Goal: Task Accomplishment & Management: Manage account settings

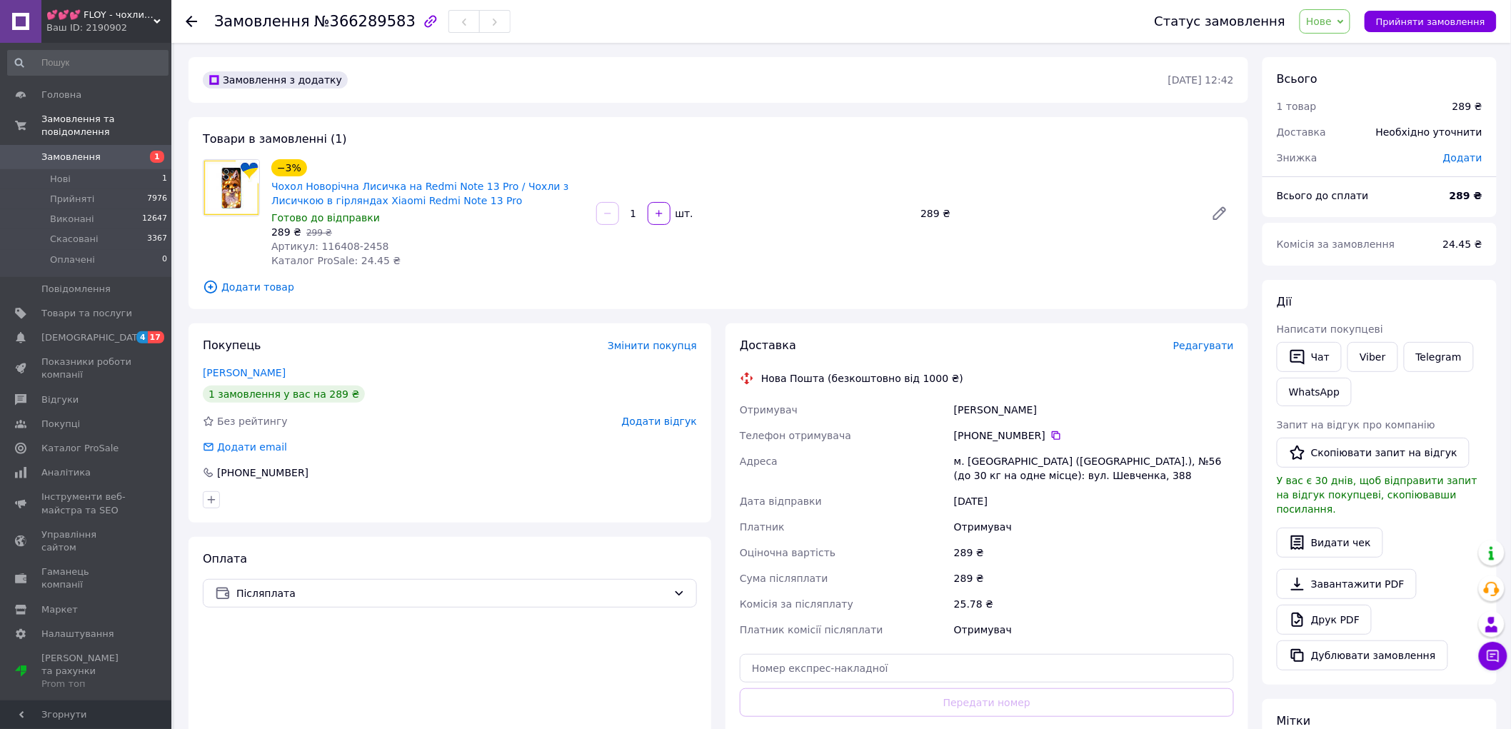
click at [1332, 24] on span "Нове" at bounding box center [1319, 21] width 26 height 11
click at [1346, 96] on li "Скасовано" at bounding box center [1333, 92] width 66 height 21
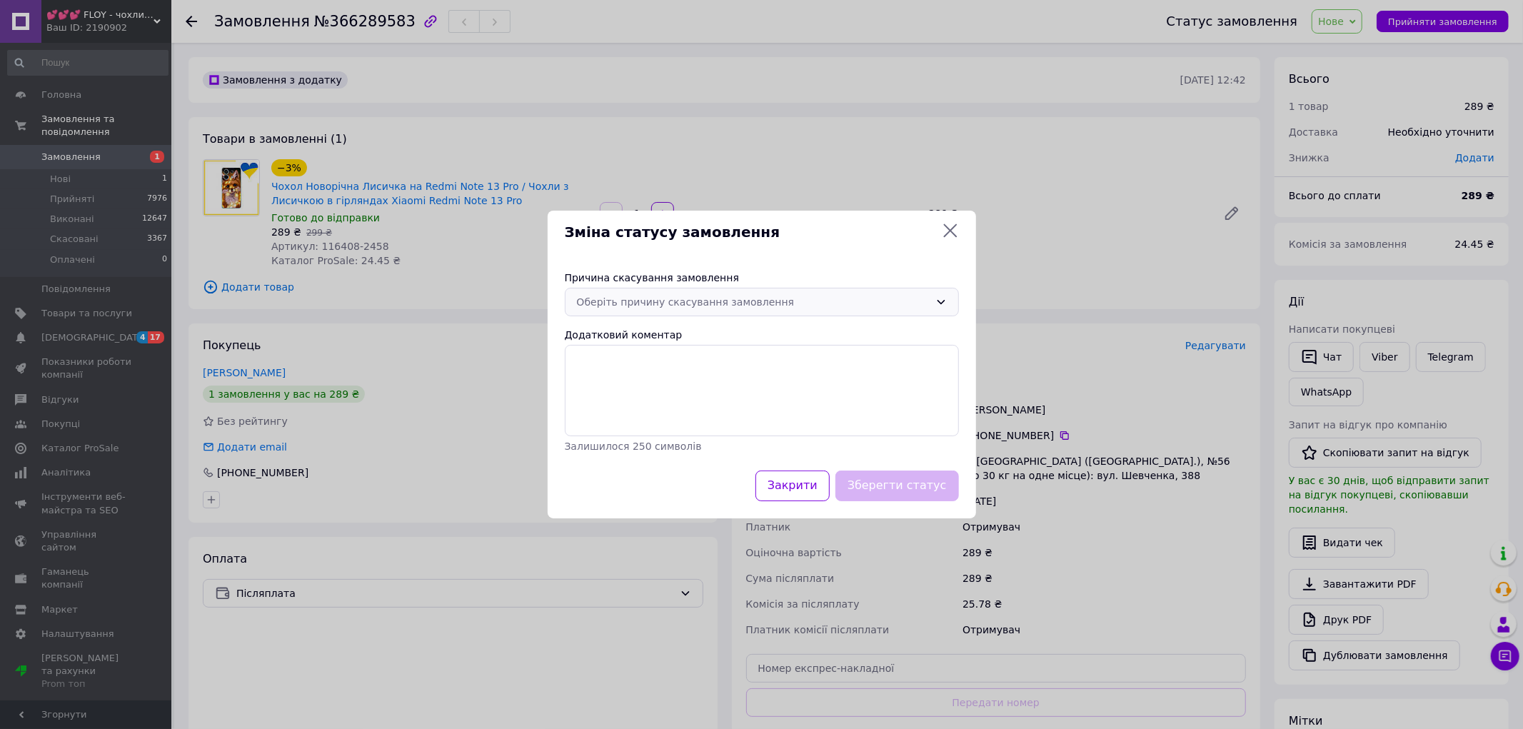
drag, startPoint x: 846, startPoint y: 291, endPoint x: 857, endPoint y: 286, distance: 11.5
click at [847, 291] on div "Оберіть причину скасування замовлення" at bounding box center [762, 302] width 394 height 29
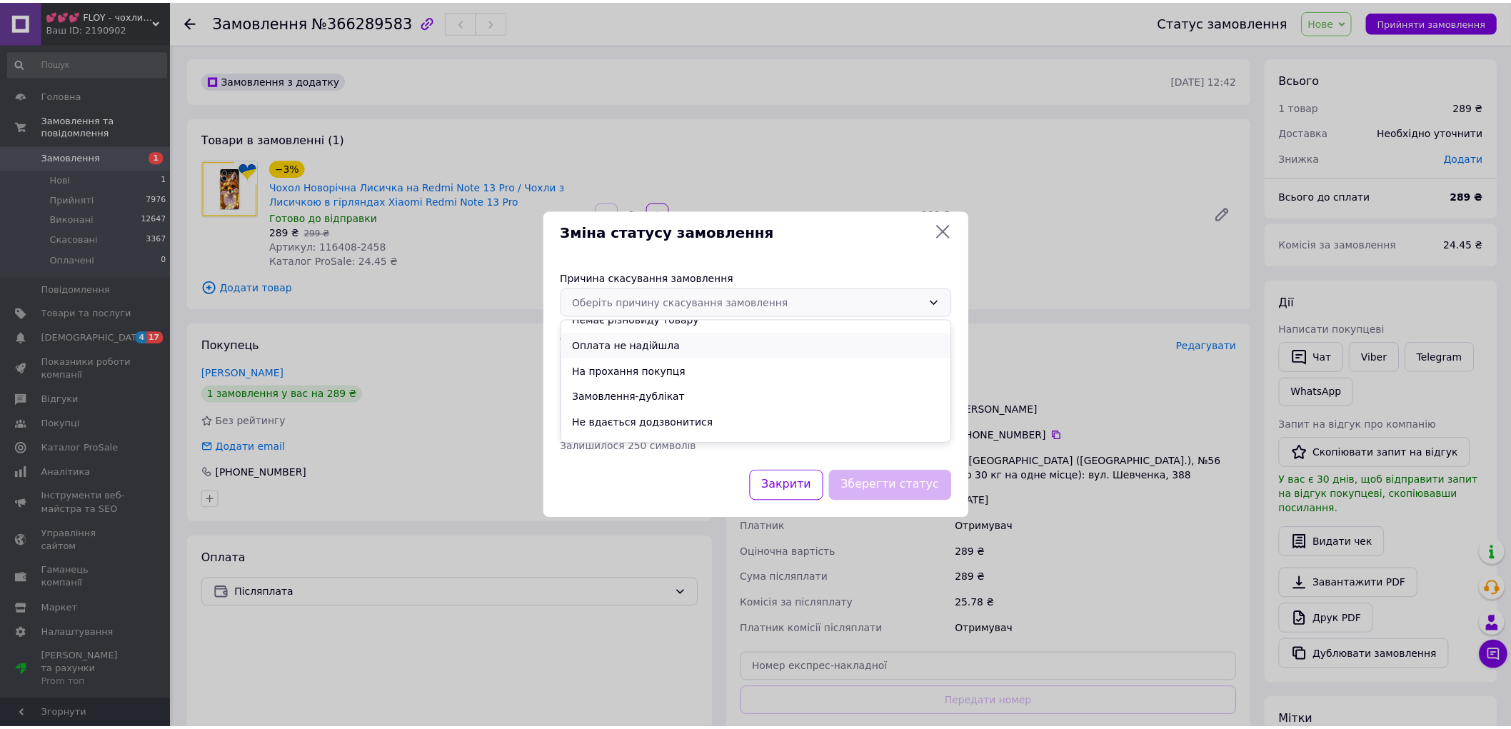
scroll to position [56, 0]
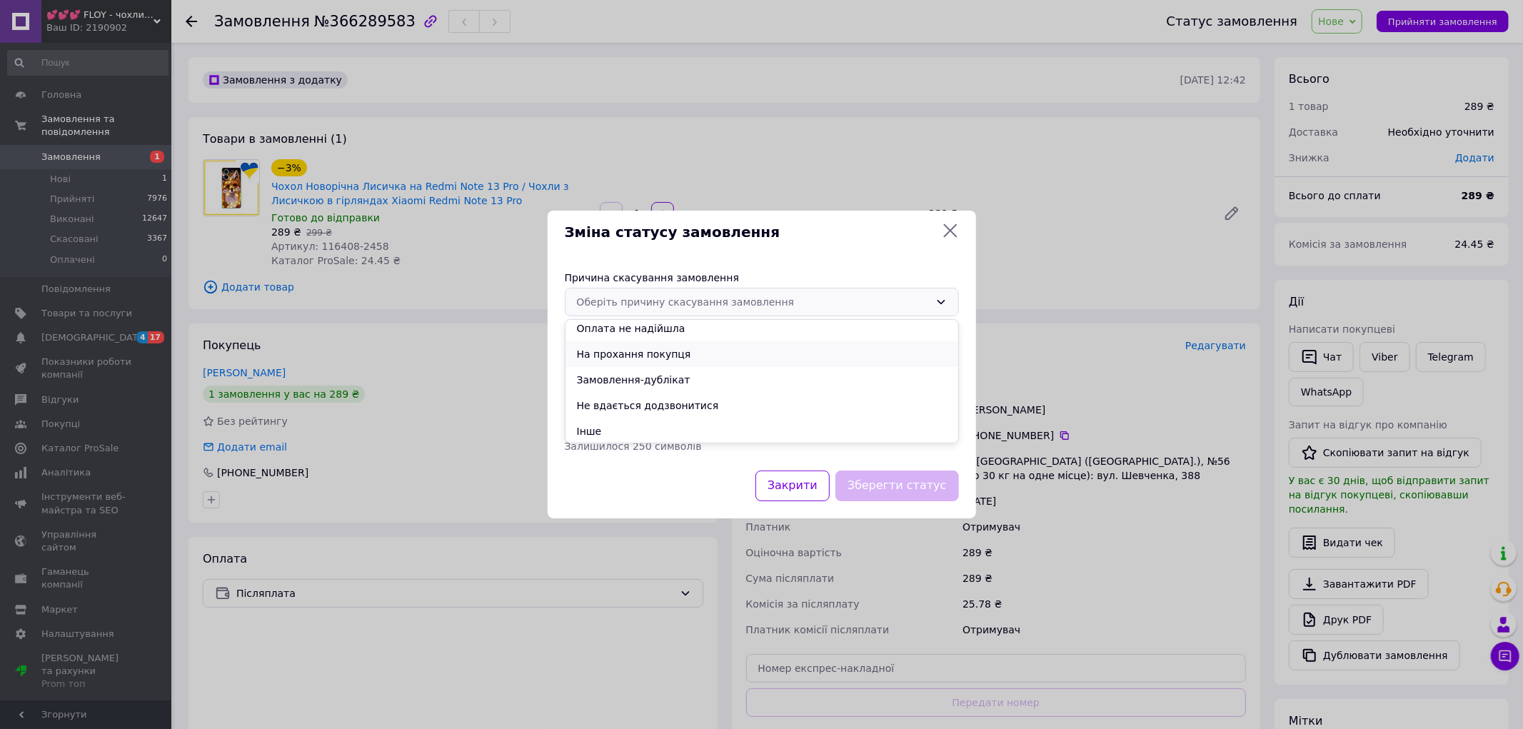
click at [710, 351] on li "На прохання покупця" at bounding box center [761, 354] width 393 height 26
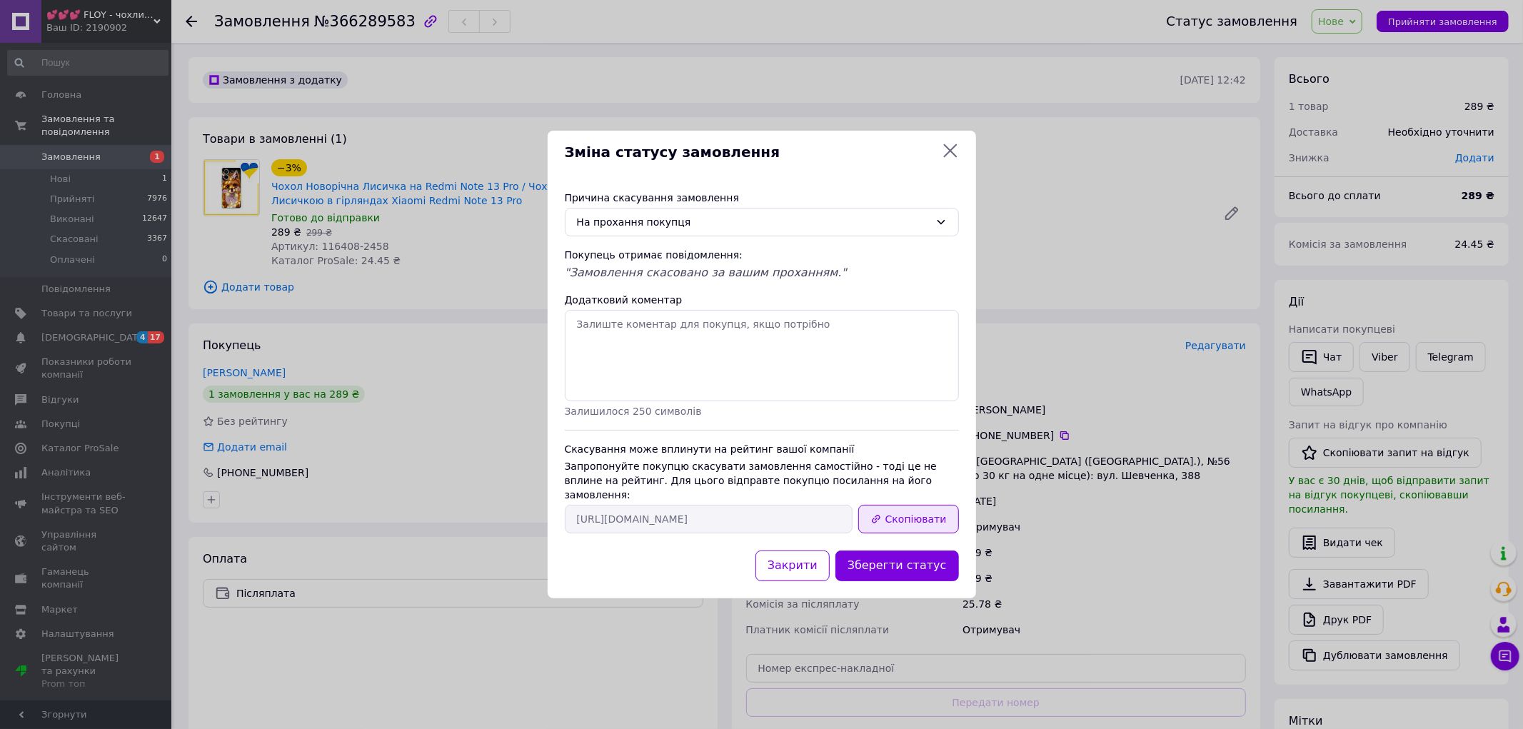
click at [905, 515] on button "Скопіювати" at bounding box center [908, 519] width 100 height 29
click at [944, 156] on icon at bounding box center [950, 150] width 17 height 17
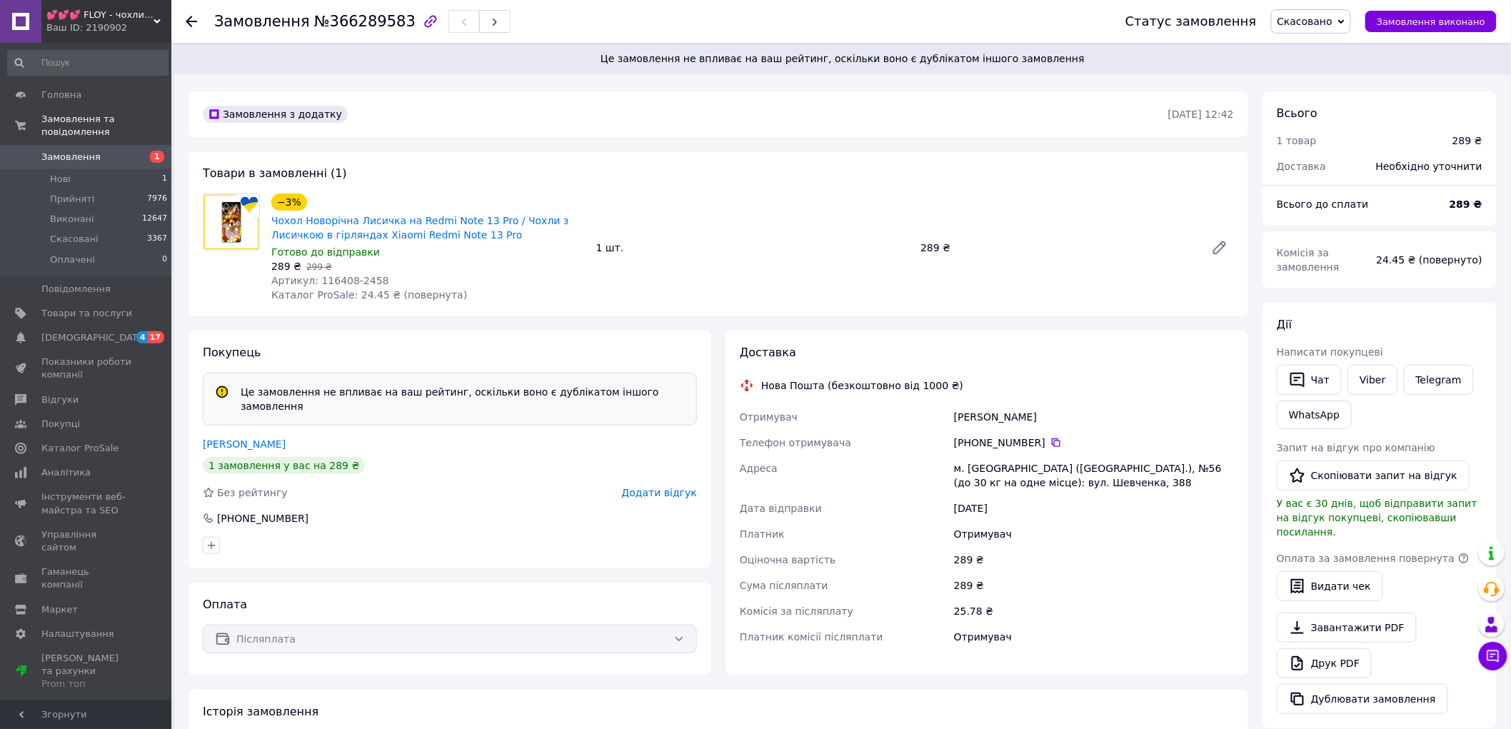
click at [372, 107] on div "Замовлення з додатку" at bounding box center [684, 114] width 968 height 23
click at [174, 12] on div "Замовлення №366289583 Статус замовлення Скасовано Прийнято Виконано Оплачено За…" at bounding box center [840, 21] width 1339 height 43
click at [191, 14] on div at bounding box center [191, 21] width 11 height 14
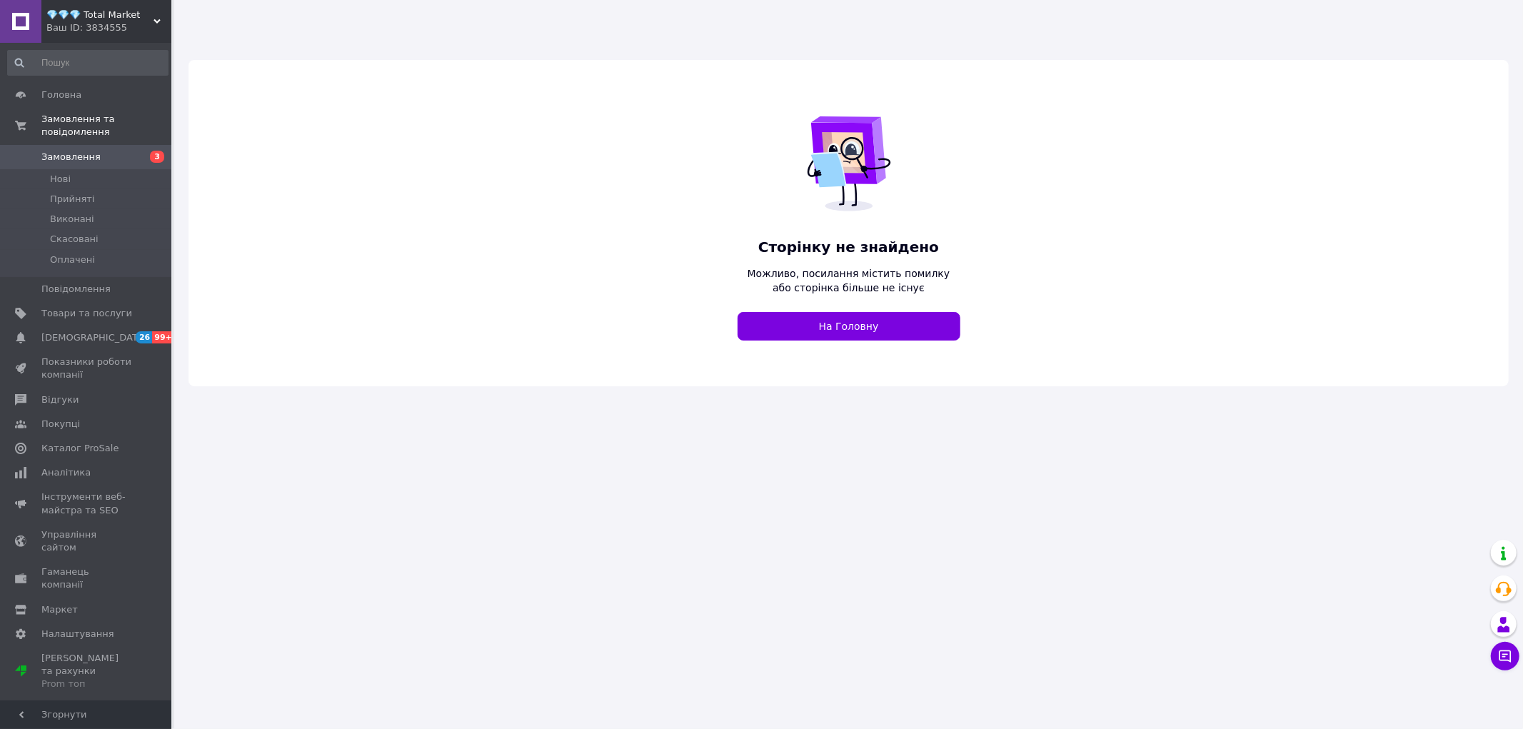
click at [146, 12] on span "💎💎💎 Total Market" at bounding box center [99, 15] width 107 height 13
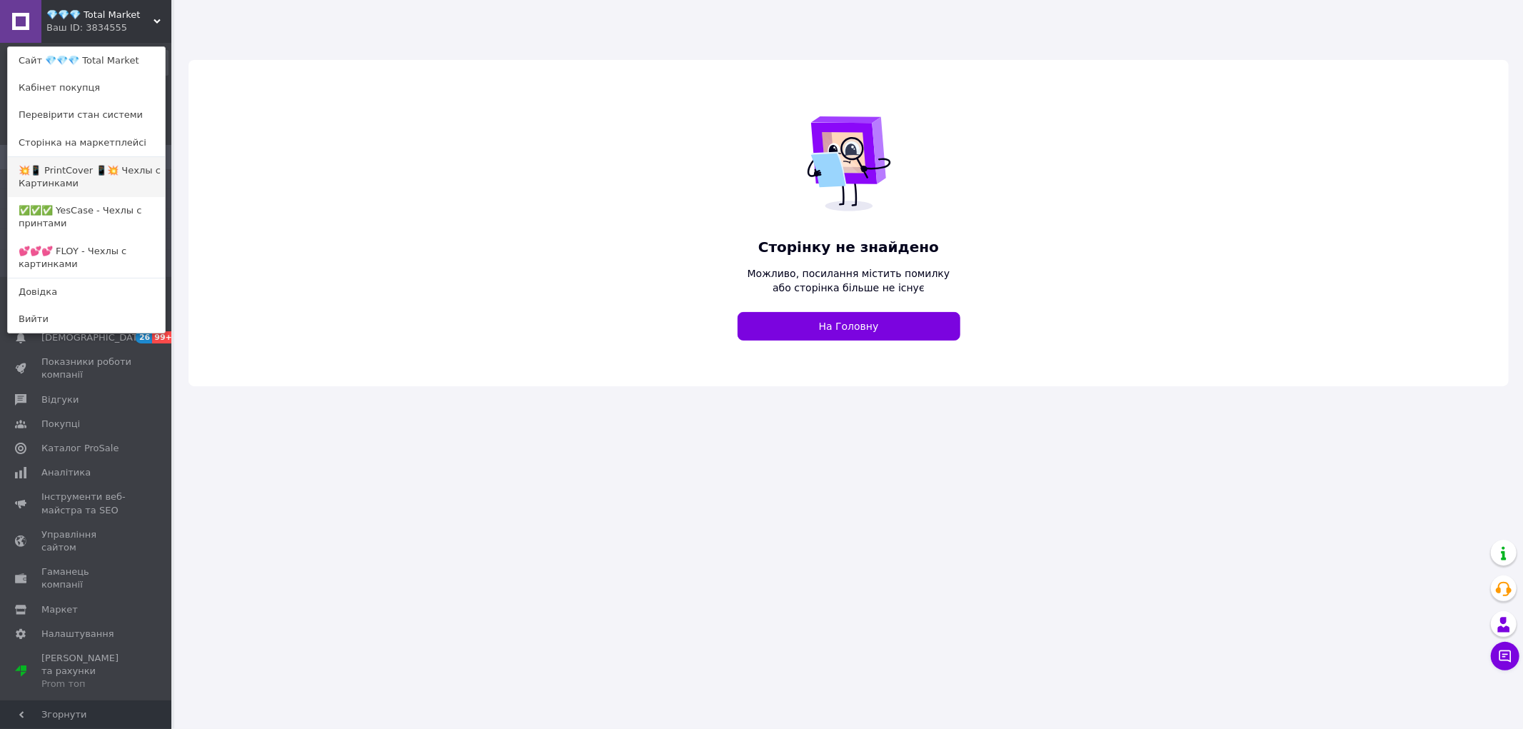
click at [109, 191] on link "💥📱 PrintCover 📱💥 Чехлы с Картинками" at bounding box center [86, 177] width 157 height 40
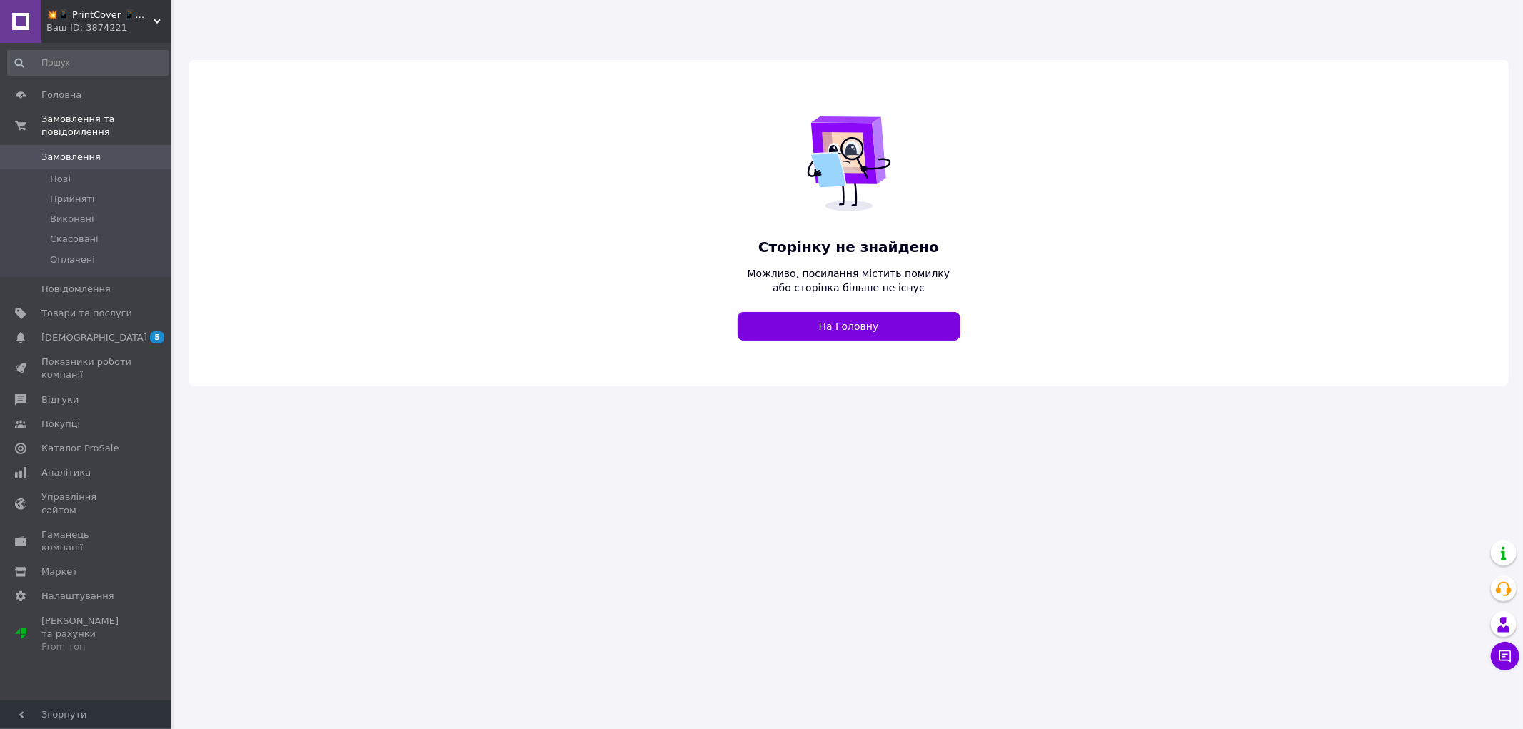
click at [116, 23] on div "Ваш ID: 3874221" at bounding box center [108, 27] width 125 height 13
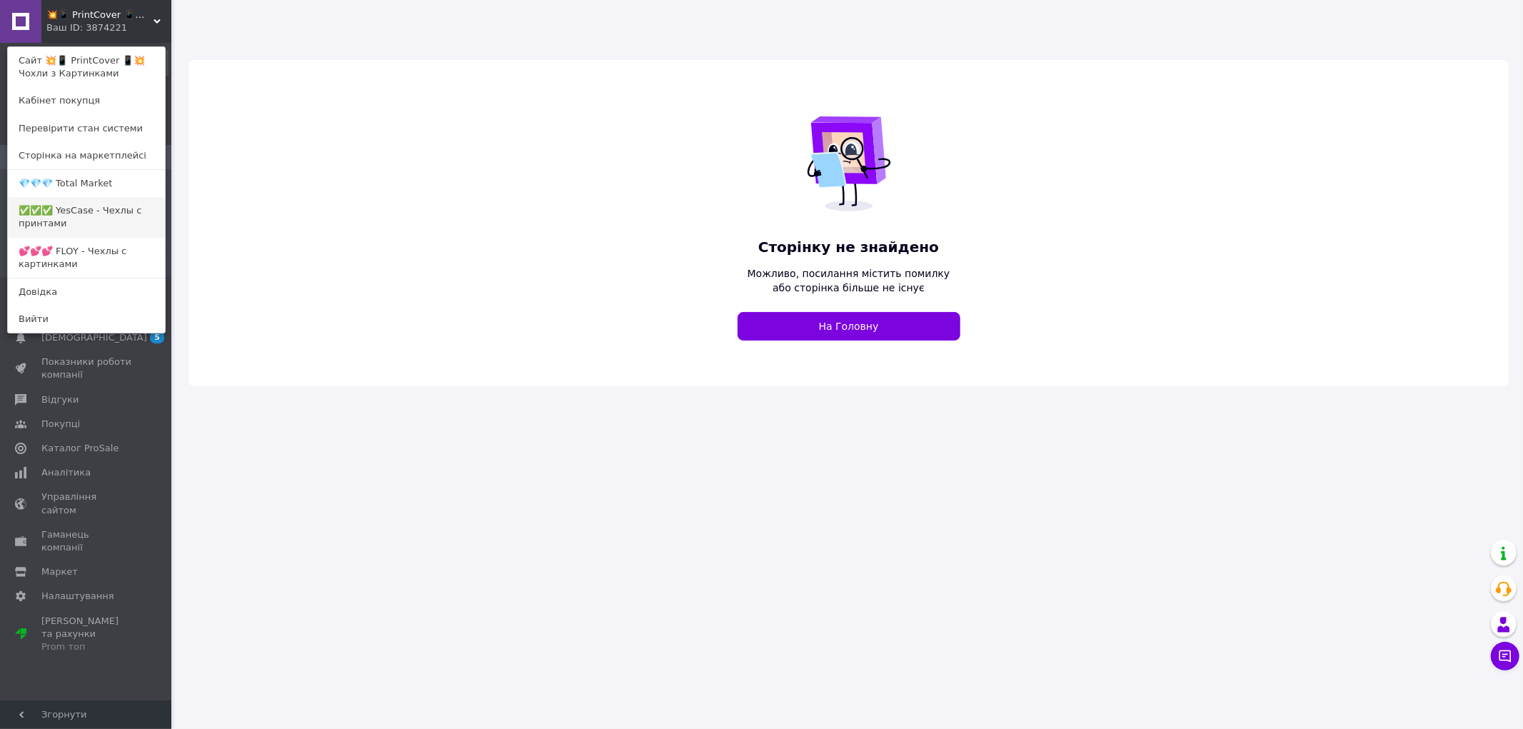
click at [109, 207] on link "✅✅✅ YesCase - Чехлы с принтами" at bounding box center [86, 217] width 157 height 40
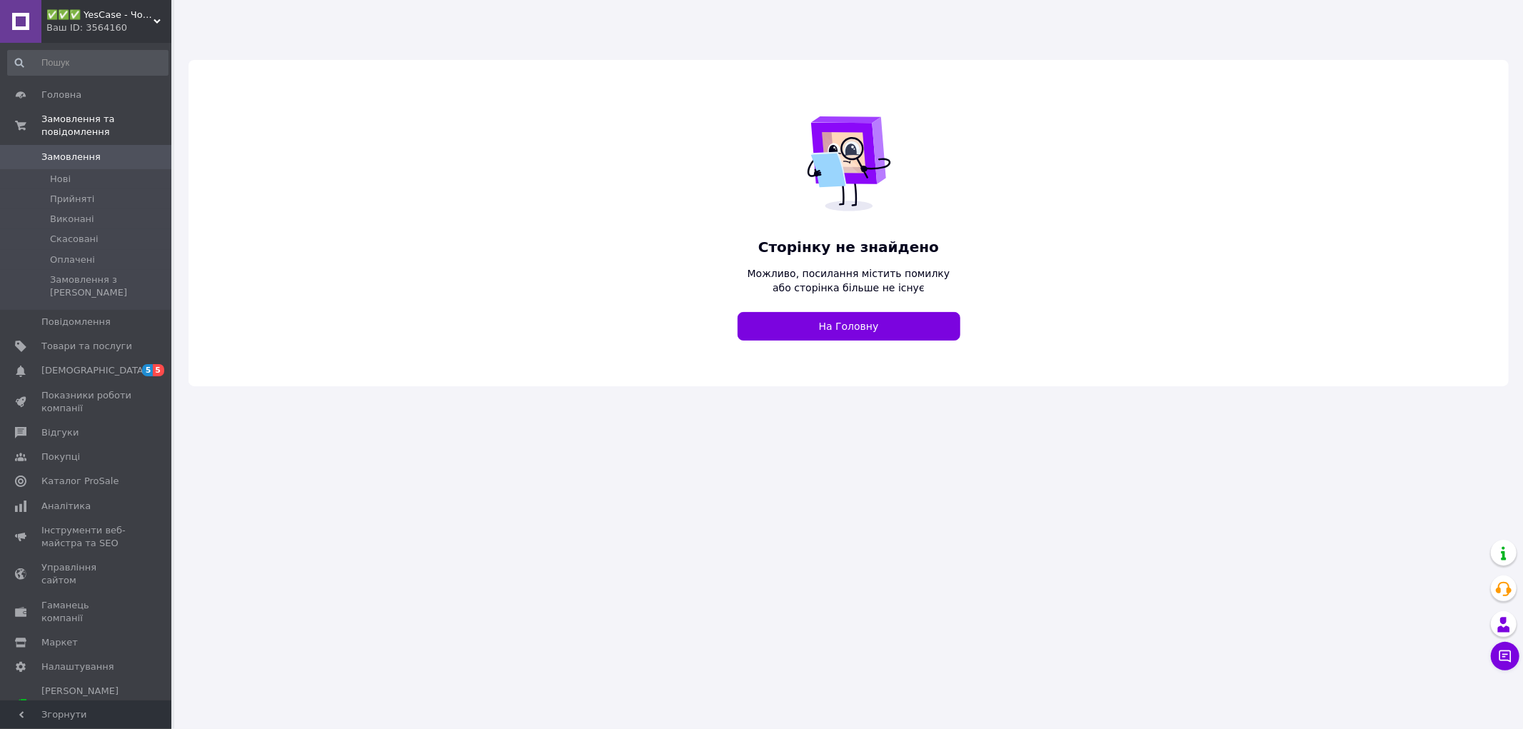
click at [136, 18] on span "✅✅✅ YesCase - Чохли з принтами" at bounding box center [99, 15] width 107 height 13
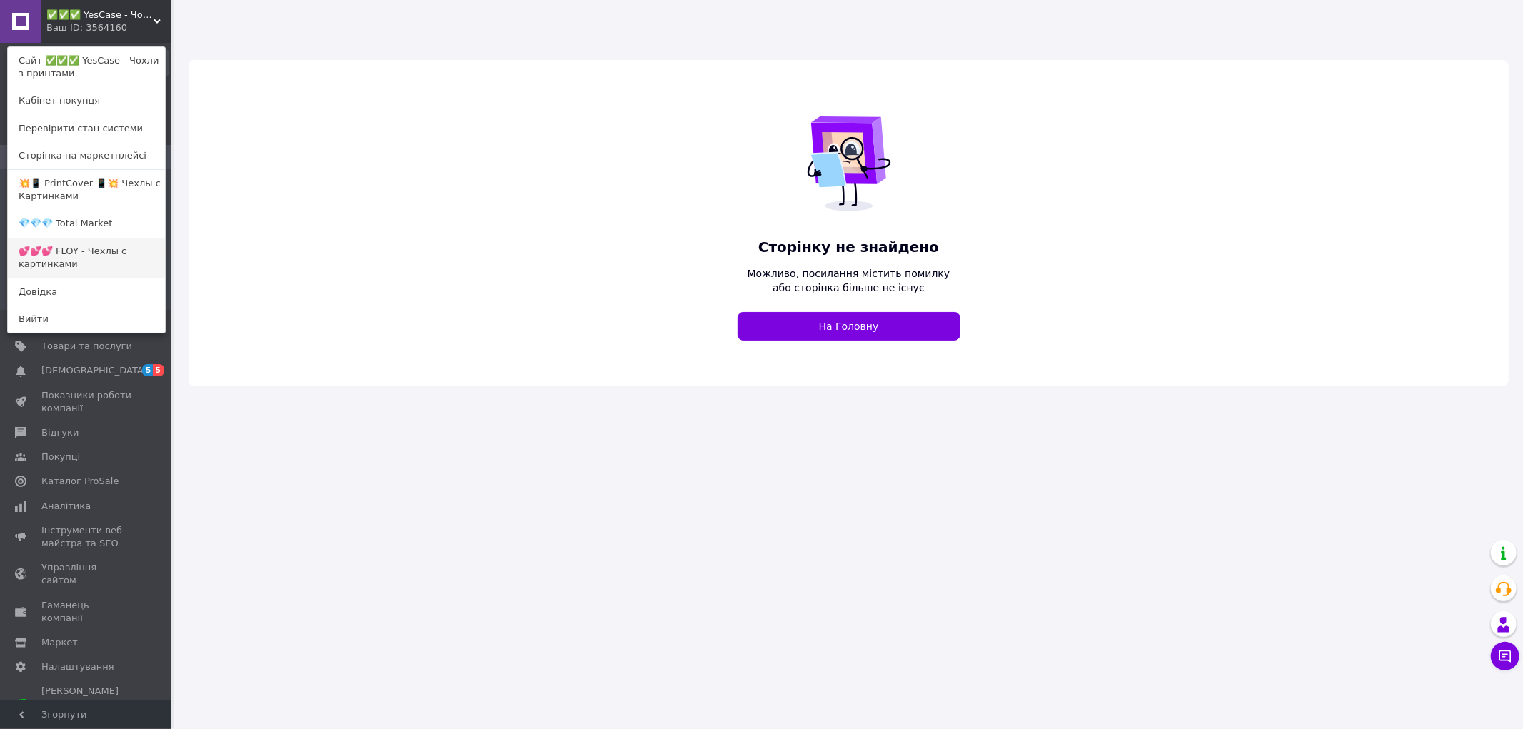
click at [130, 240] on link "💕💕💕 FLOY - Чехлы с картинками" at bounding box center [86, 258] width 157 height 40
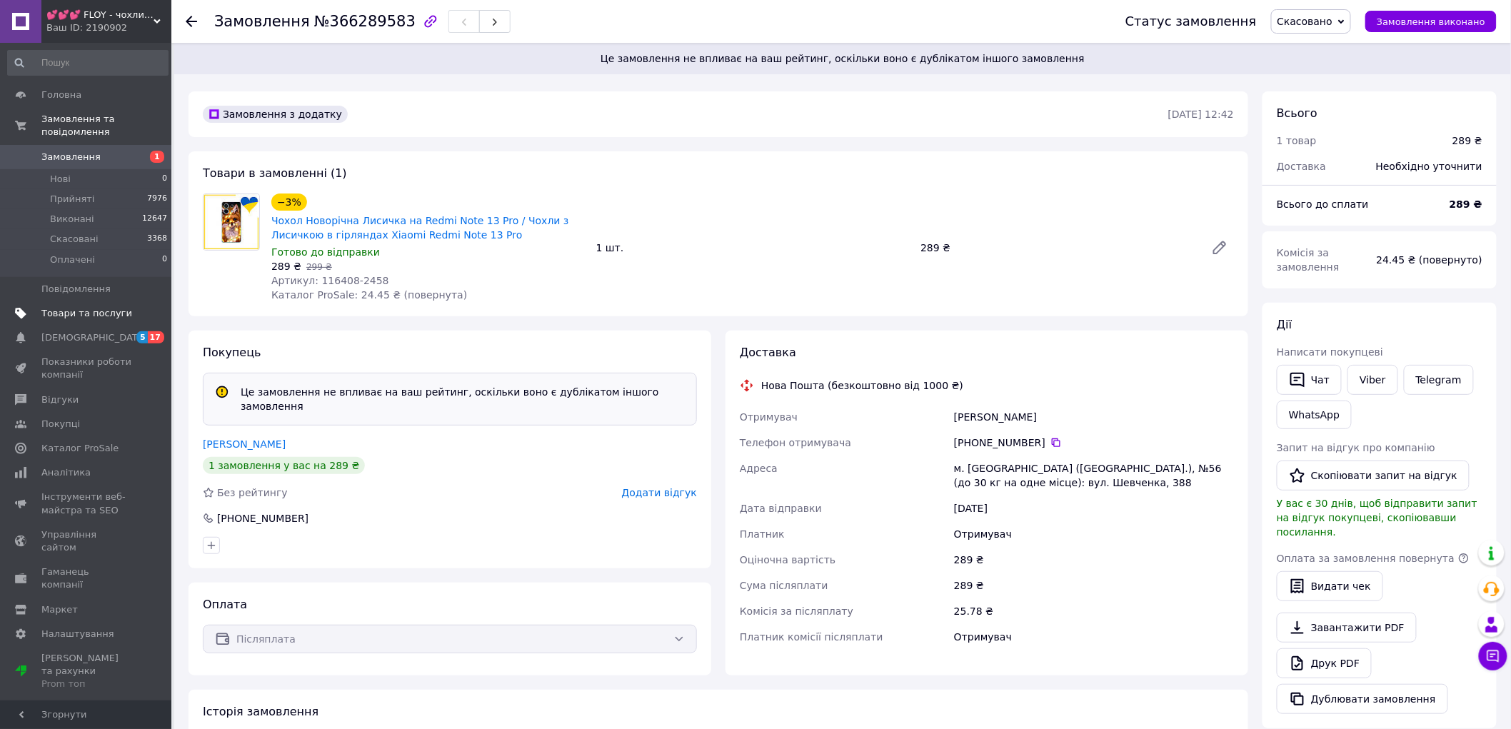
click at [94, 307] on span "Товари та послуги" at bounding box center [86, 313] width 91 height 13
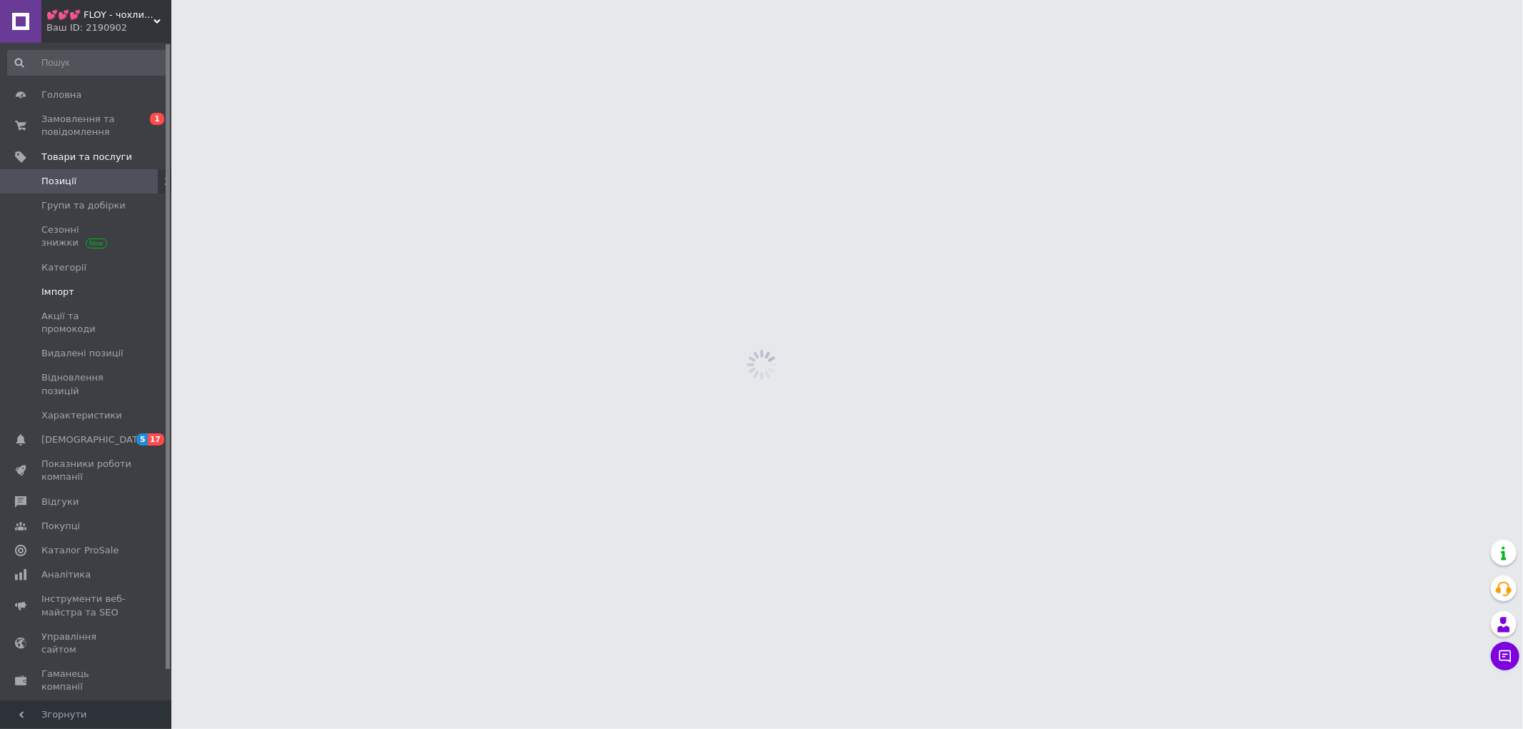
click at [87, 287] on span "Імпорт" at bounding box center [86, 292] width 91 height 13
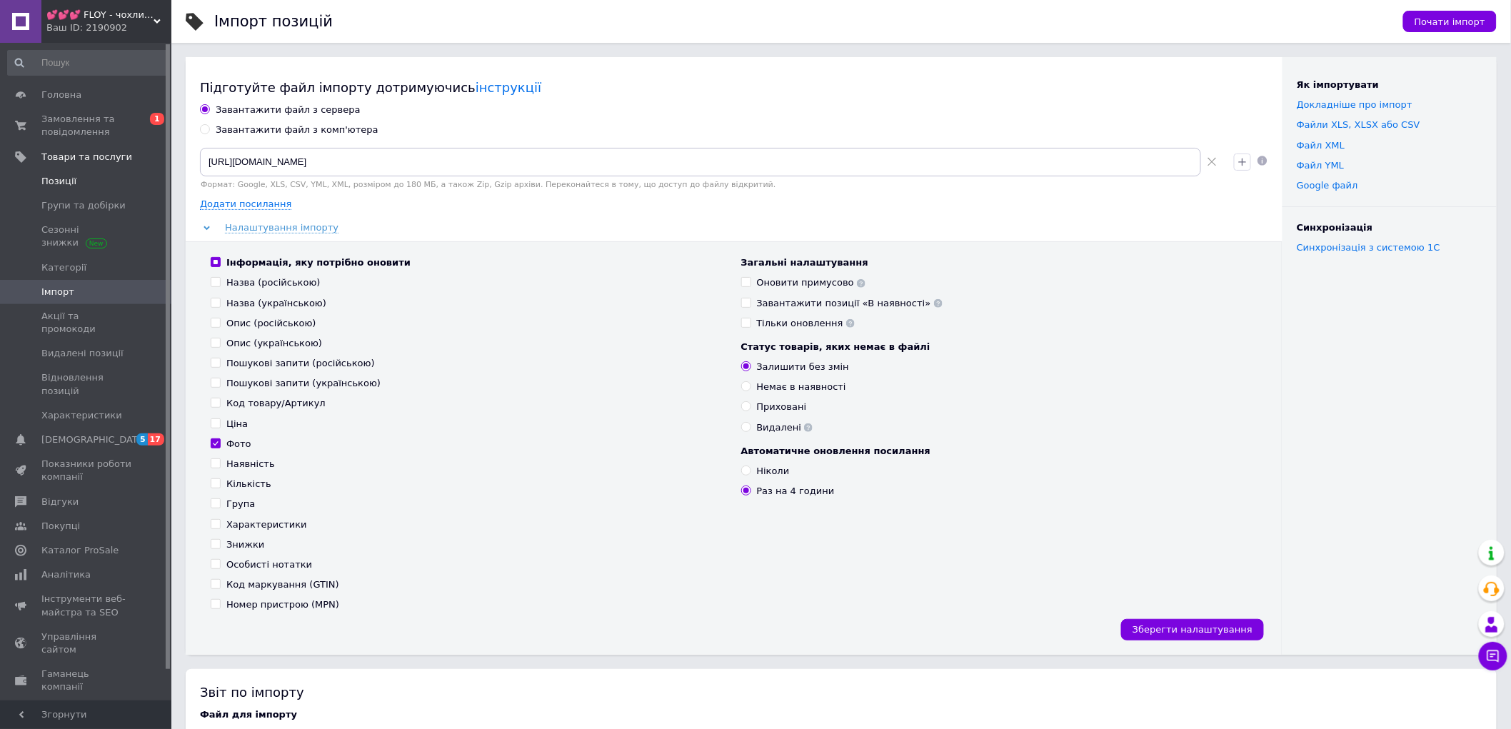
click at [79, 173] on link "Позиції" at bounding box center [88, 181] width 176 height 24
